Goal: Find specific page/section: Find specific page/section

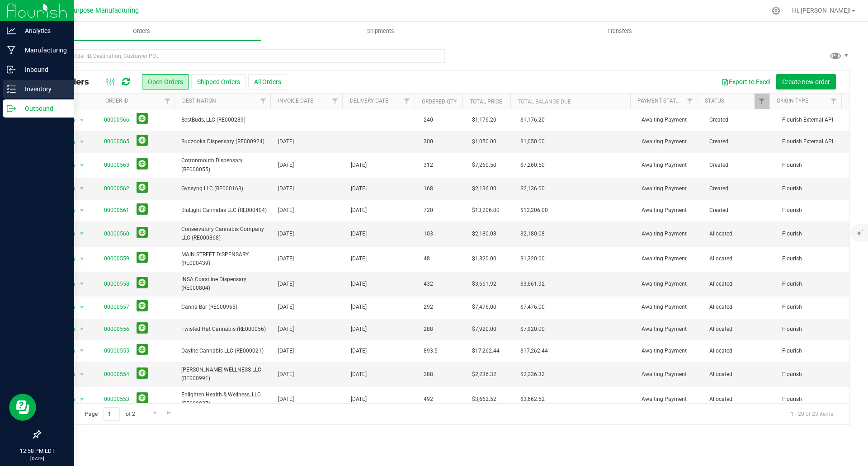
click at [50, 91] on p "Inventory" at bounding box center [43, 89] width 54 height 11
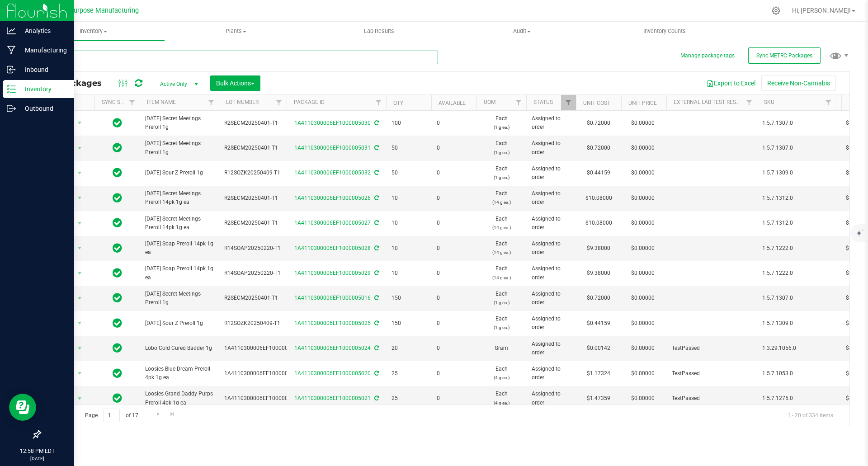
click at [241, 54] on input "text" at bounding box center [239, 58] width 398 height 14
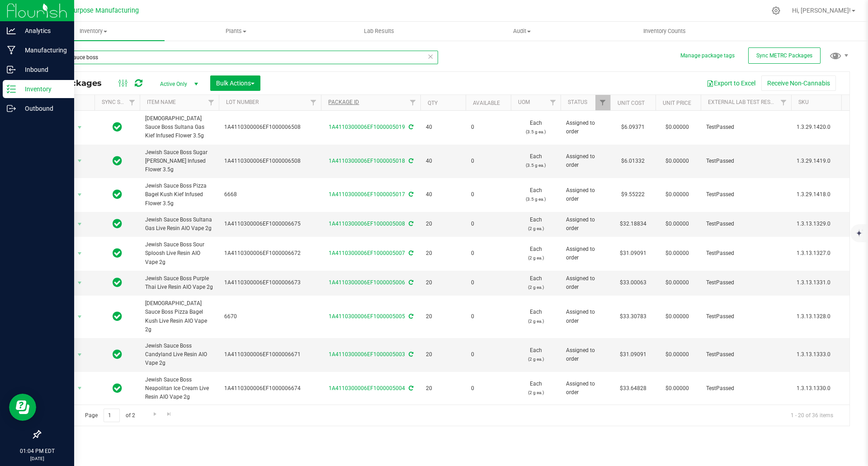
click at [329, 102] on div "Actions Sync Status Item Name Lot Number Package ID Qty Available UOM Status Un…" at bounding box center [440, 102] width 801 height 15
drag, startPoint x: 321, startPoint y: 102, endPoint x: 315, endPoint y: 102, distance: 6.3
click at [315, 102] on div "Actions Sync Status Item Name Lot Number Package ID Qty Available UOM Status Un…" at bounding box center [440, 102] width 801 height 15
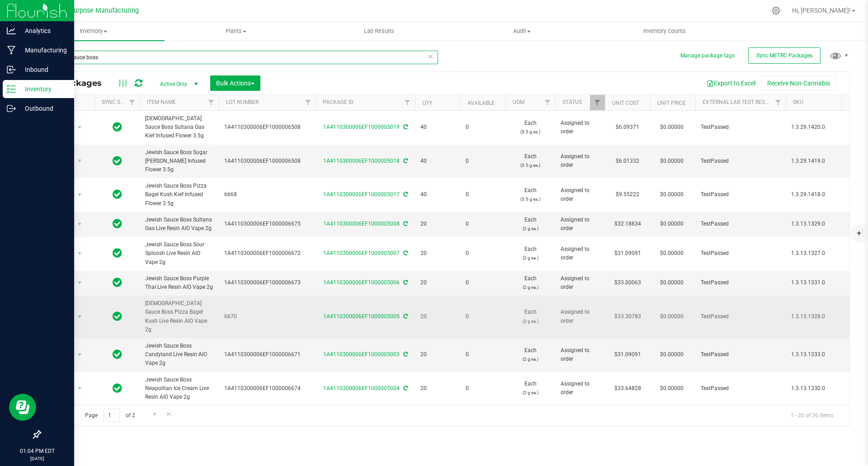
scroll to position [45, 0]
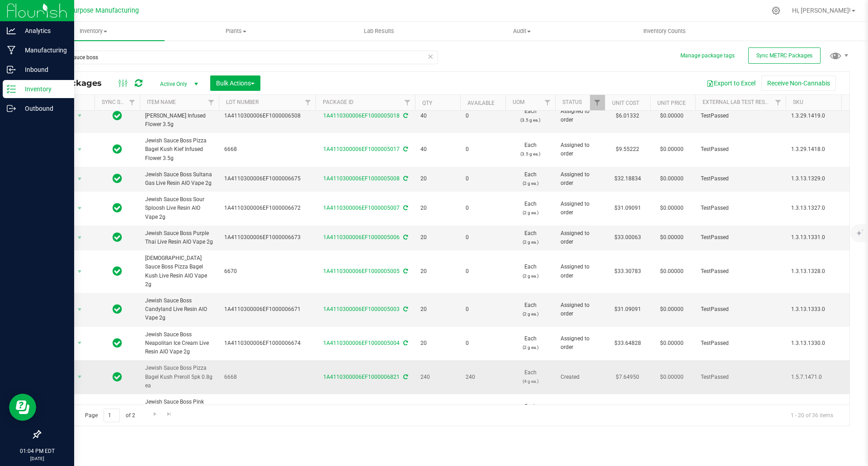
drag, startPoint x: 174, startPoint y: 367, endPoint x: 213, endPoint y: 367, distance: 39.3
click at [213, 367] on span "Jewish Sauce Boss Pizza Bagel Kush Preroll 5pk 0.8g ea" at bounding box center [179, 377] width 68 height 26
copy span "Preroll 5pk 0.8g"
drag, startPoint x: 162, startPoint y: 56, endPoint x: 52, endPoint y: 63, distance: 110.1
click at [52, 63] on input "jewish sauce boss" at bounding box center [239, 58] width 398 height 14
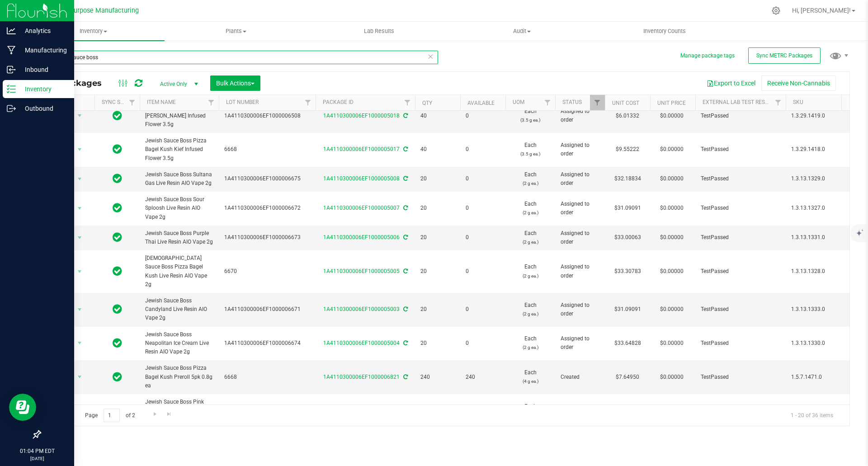
paste input "Preroll 5pk 0.8g"
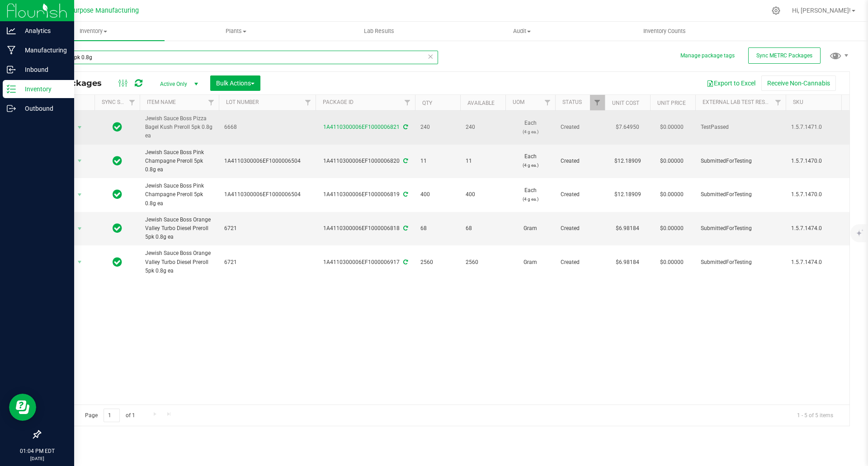
type input "Preroll 5pk 0.8g"
drag, startPoint x: 156, startPoint y: 134, endPoint x: 144, endPoint y: 118, distance: 20.1
click at [144, 118] on td "Jewish Sauce Boss Pizza Bagel Kush Preroll 5pk 0.8g ea" at bounding box center [179, 128] width 79 height 34
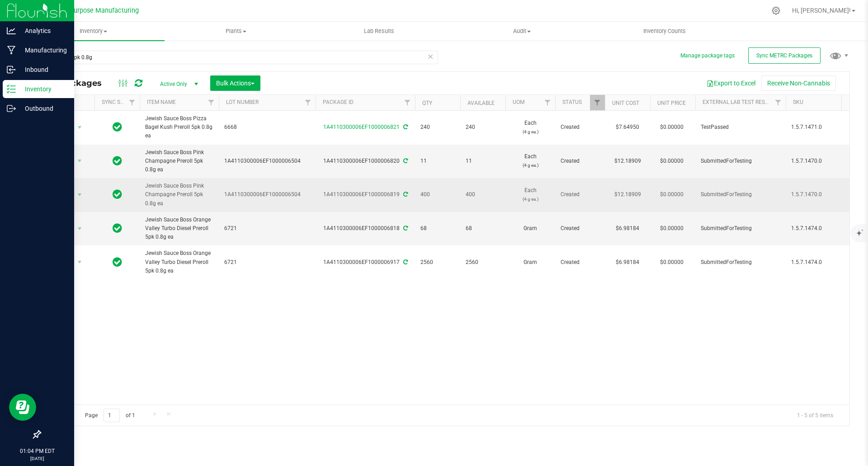
copy span "Jewish Sauce Boss Pizza Bagel Kush Preroll 5pk 0.8g ea"
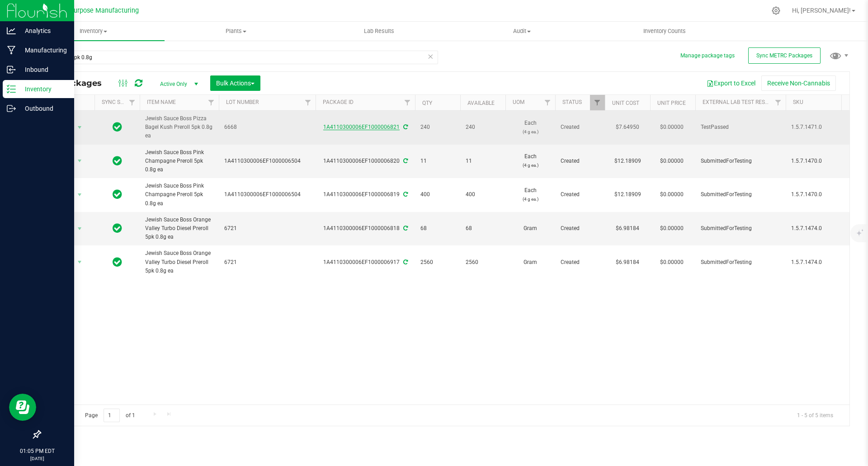
drag, startPoint x: 321, startPoint y: 126, endPoint x: 399, endPoint y: 126, distance: 77.7
click at [399, 126] on div "1A4110300006EF1000006821" at bounding box center [365, 127] width 102 height 9
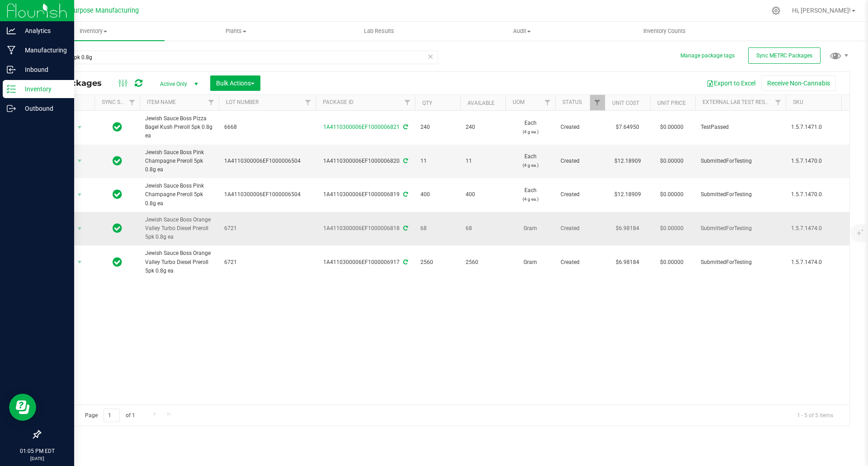
copy link "1A4110300006EF1000006821"
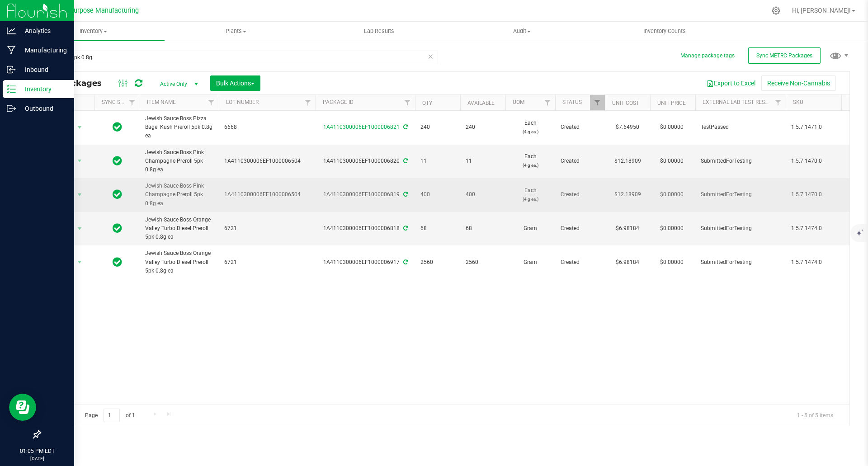
drag, startPoint x: 146, startPoint y: 184, endPoint x: 154, endPoint y: 202, distance: 19.6
click at [154, 202] on span "Jewish Sauce Boss Pink Champagne Preroll 5pk 0.8g ea" at bounding box center [179, 195] width 68 height 26
copy span "Jewish Sauce Boss Pink Champagne Preroll 5pk 0.8g ea"
drag, startPoint x: 321, startPoint y: 193, endPoint x: 398, endPoint y: 195, distance: 77.3
click at [398, 195] on div "1A4110300006EF1000006819" at bounding box center [365, 194] width 102 height 9
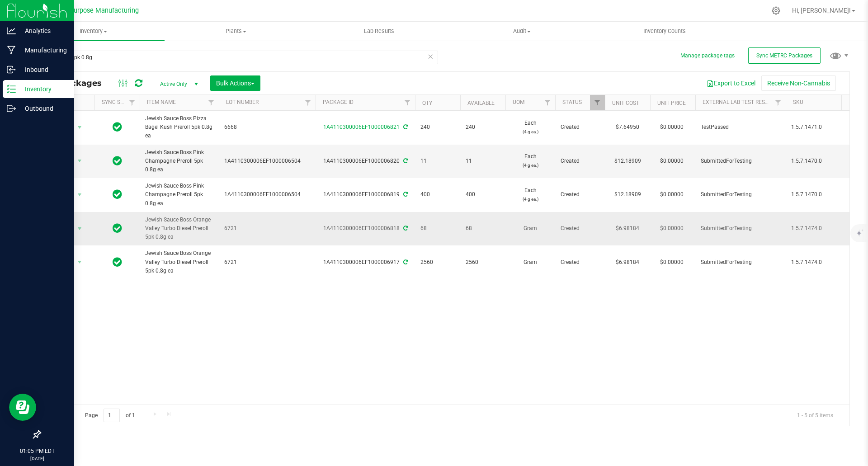
copy div "1A4110300006EF1000006819"
drag, startPoint x: 323, startPoint y: 229, endPoint x: 399, endPoint y: 230, distance: 75.9
click at [399, 230] on div "1A4110300006EF1000006818" at bounding box center [365, 228] width 102 height 9
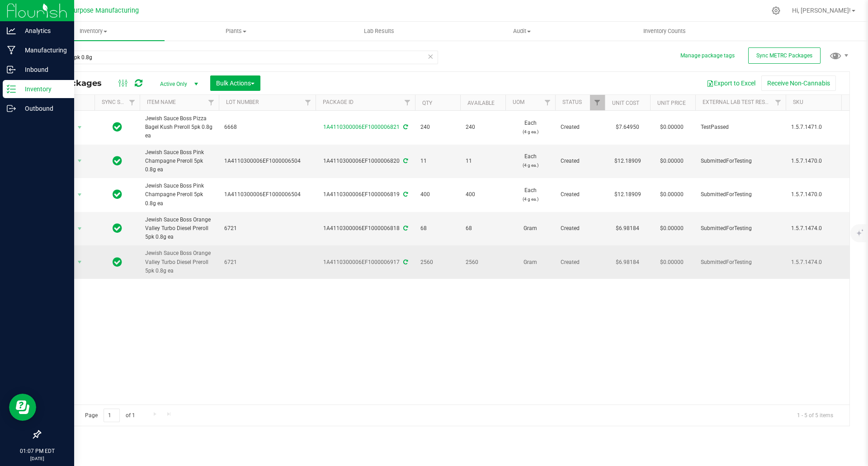
copy div "1A4110300006EF1000006818"
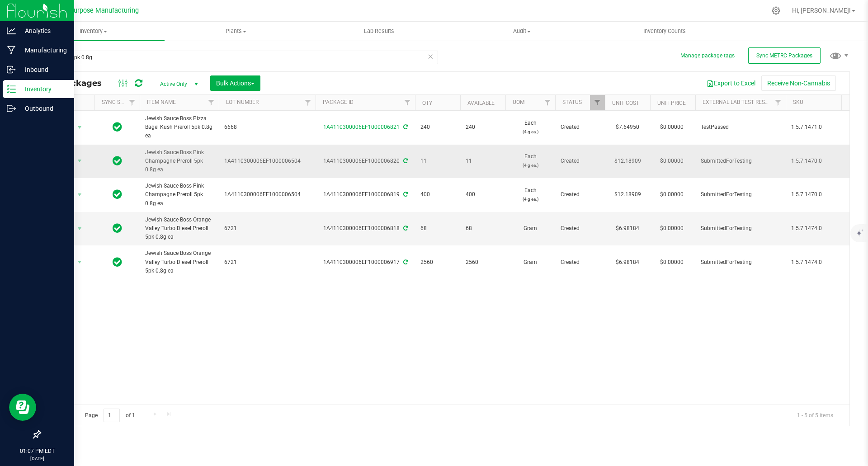
drag, startPoint x: 321, startPoint y: 160, endPoint x: 397, endPoint y: 161, distance: 75.9
click at [397, 161] on div "1A4110300006EF1000006820" at bounding box center [365, 161] width 102 height 9
copy div "1A4110300006EF1000006820"
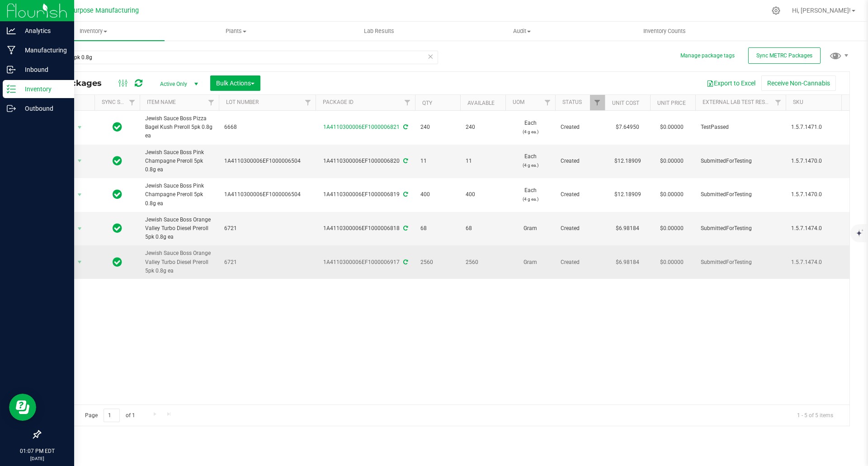
drag, startPoint x: 173, startPoint y: 271, endPoint x: 146, endPoint y: 252, distance: 33.1
click at [146, 252] on span "Jewish Sauce Boss Orange Valley Turbo Diesel Preroll 5pk 0.8g ea" at bounding box center [179, 262] width 68 height 26
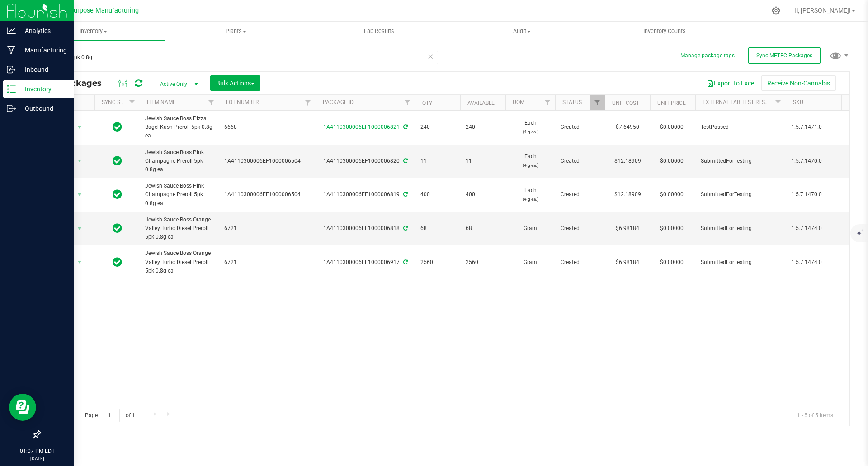
copy span "Jewish Sauce Boss Orange Valley Turbo Diesel Preroll 5pk 0.8g ea"
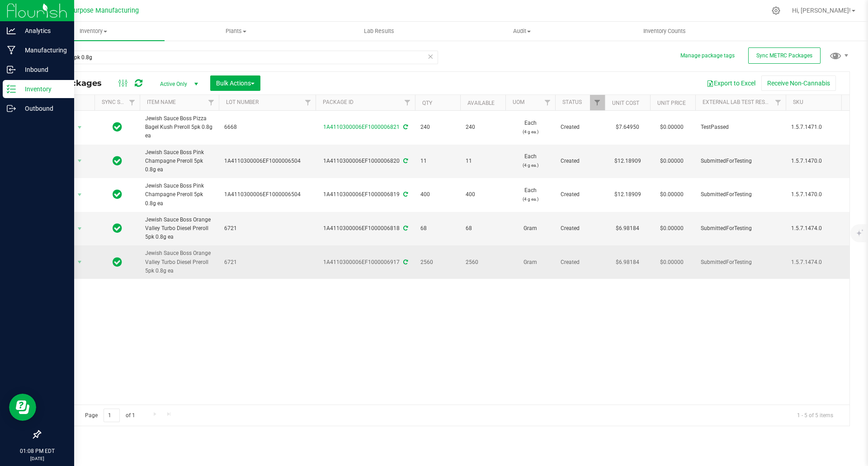
drag, startPoint x: 325, startPoint y: 261, endPoint x: 400, endPoint y: 264, distance: 74.6
click at [400, 264] on div "1A4110300006EF1000006917" at bounding box center [365, 262] width 102 height 9
copy div "1A4110300006EF1000006917"
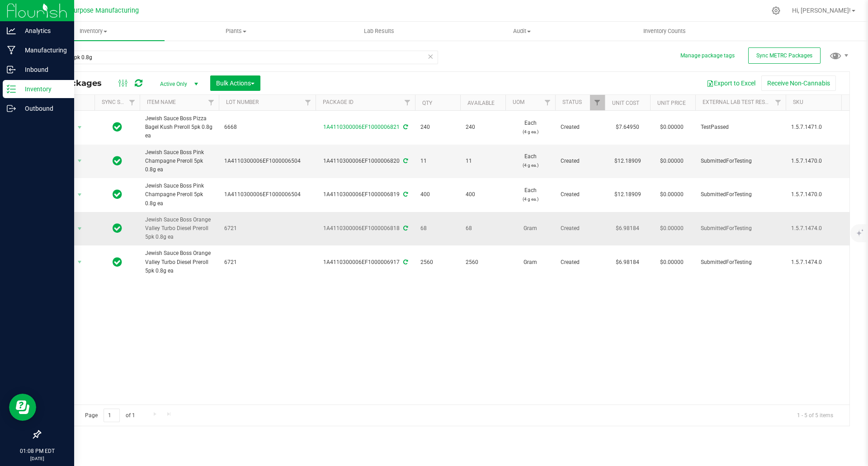
drag, startPoint x: 176, startPoint y: 236, endPoint x: 142, endPoint y: 220, distance: 37.6
click at [142, 220] on td "Jewish Sauce Boss Orange Valley Turbo Diesel Preroll 5pk 0.8g ea" at bounding box center [179, 229] width 79 height 34
drag, startPoint x: 321, startPoint y: 228, endPoint x: 399, endPoint y: 230, distance: 77.3
click at [399, 230] on div "1A4110300006EF1000006818" at bounding box center [365, 228] width 102 height 9
